Goal: Navigation & Orientation: Find specific page/section

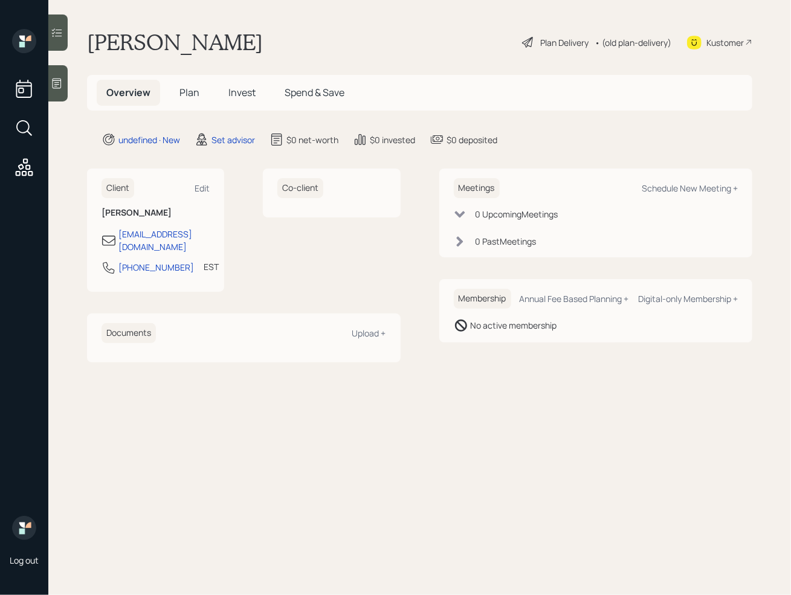
click at [60, 87] on icon at bounding box center [57, 83] width 12 height 12
